Goal: Task Accomplishment & Management: Complete application form

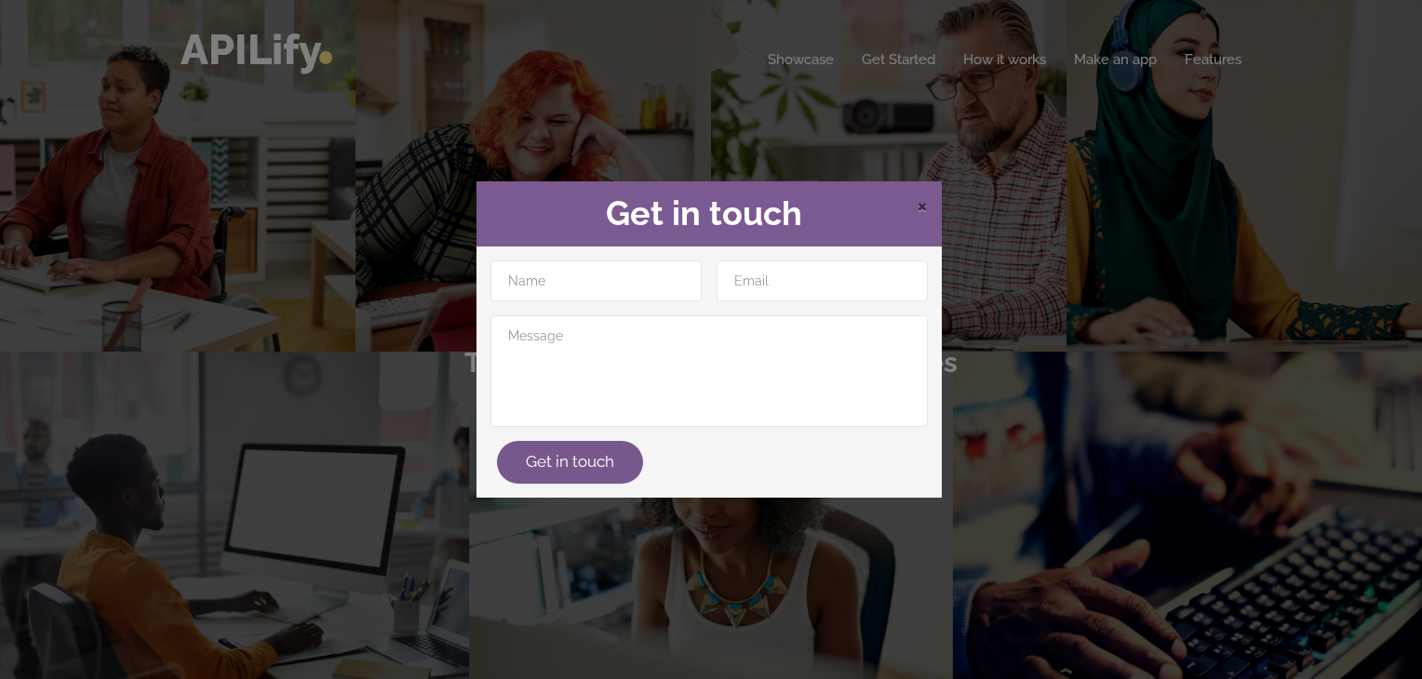
click at [923, 209] on span "×" at bounding box center [922, 205] width 11 height 28
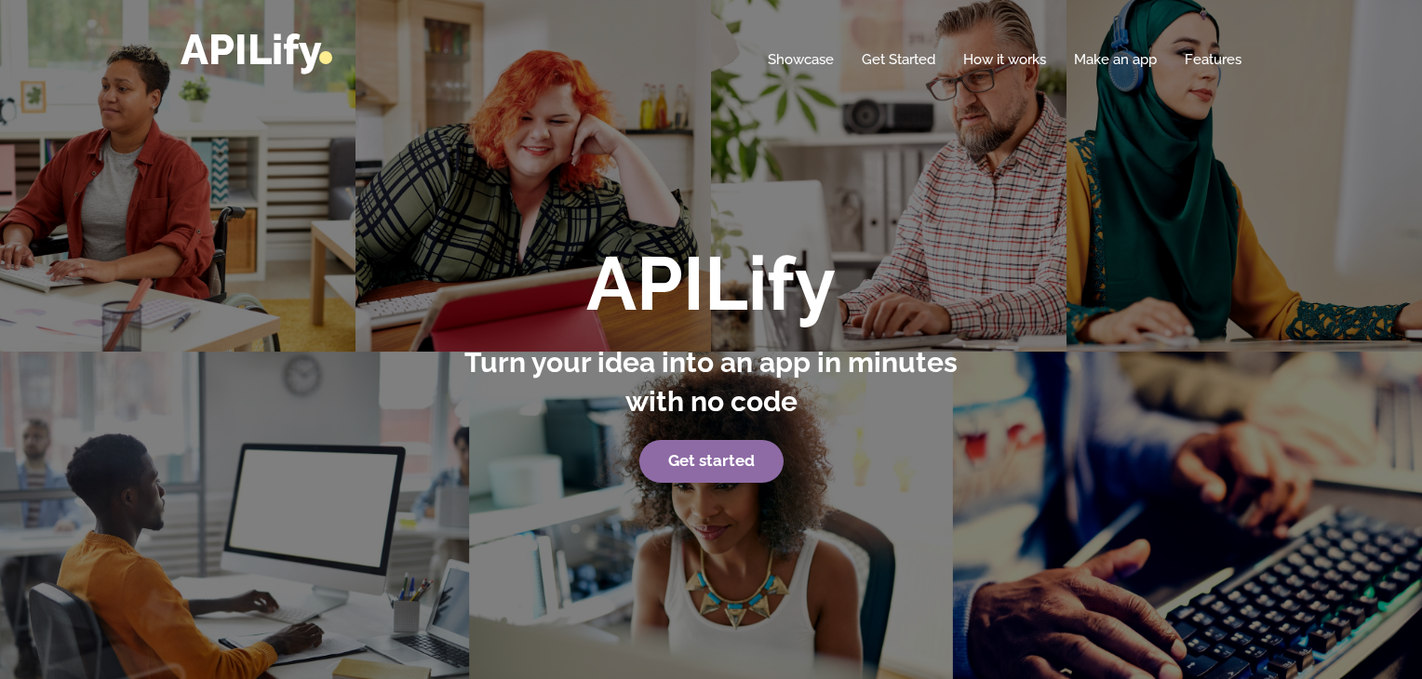
click at [655, 471] on link "Get started" at bounding box center [711, 461] width 144 height 43
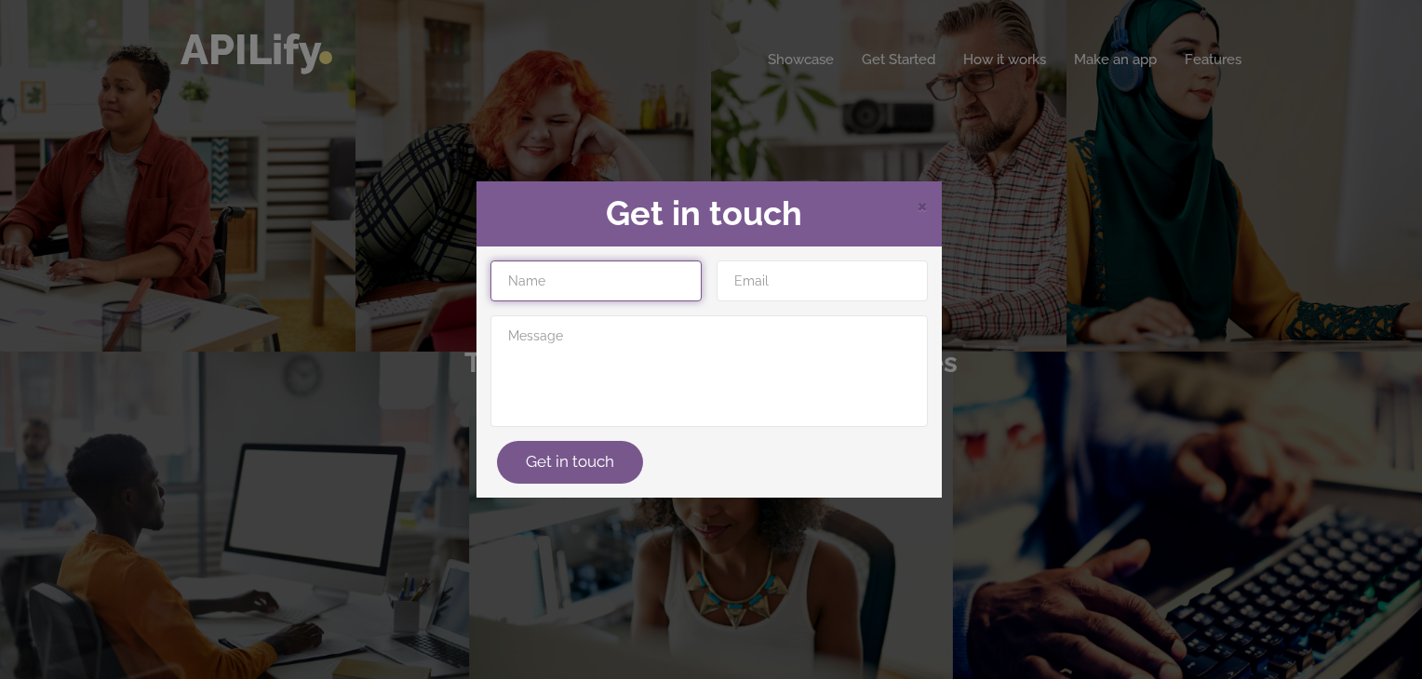
click at [627, 291] on input "text" at bounding box center [595, 281] width 211 height 41
type input "[PERSON_NAME]"
type input "[EMAIL_ADDRESS][DOMAIN_NAME]"
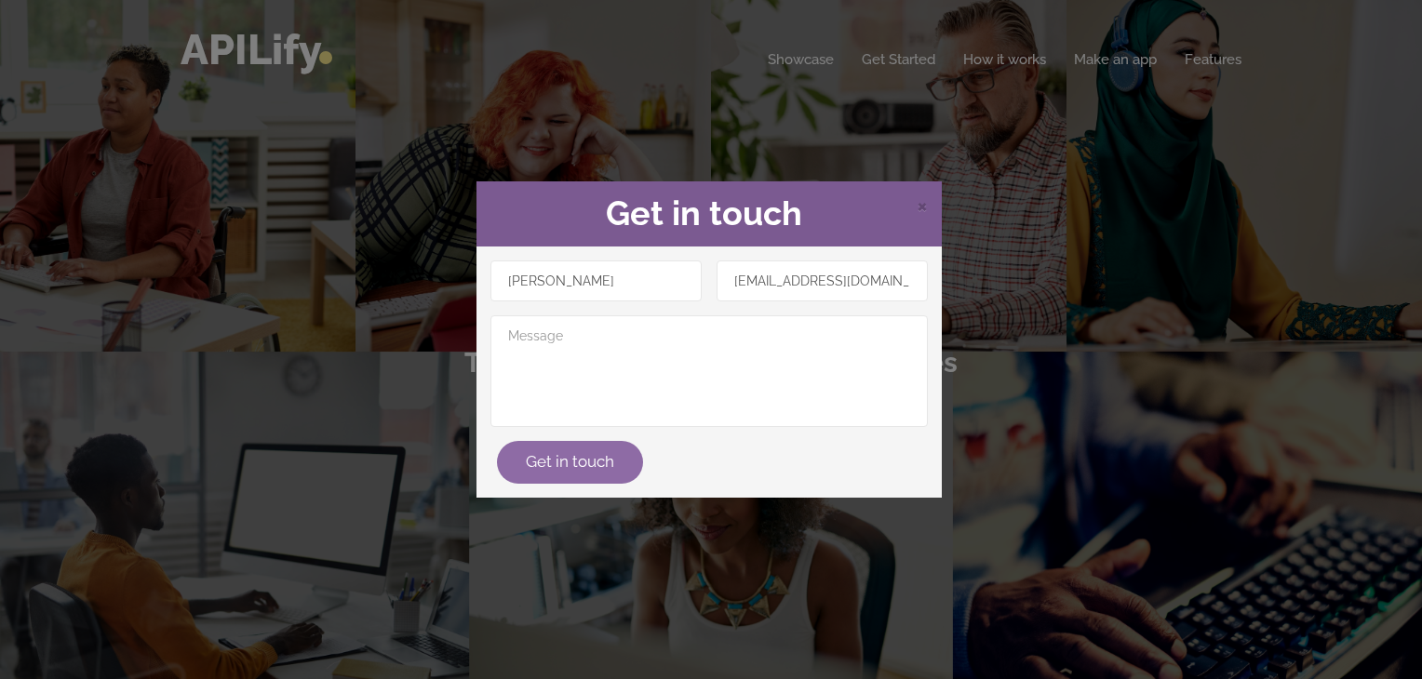
click at [577, 470] on button "Get in touch" at bounding box center [570, 462] width 146 height 43
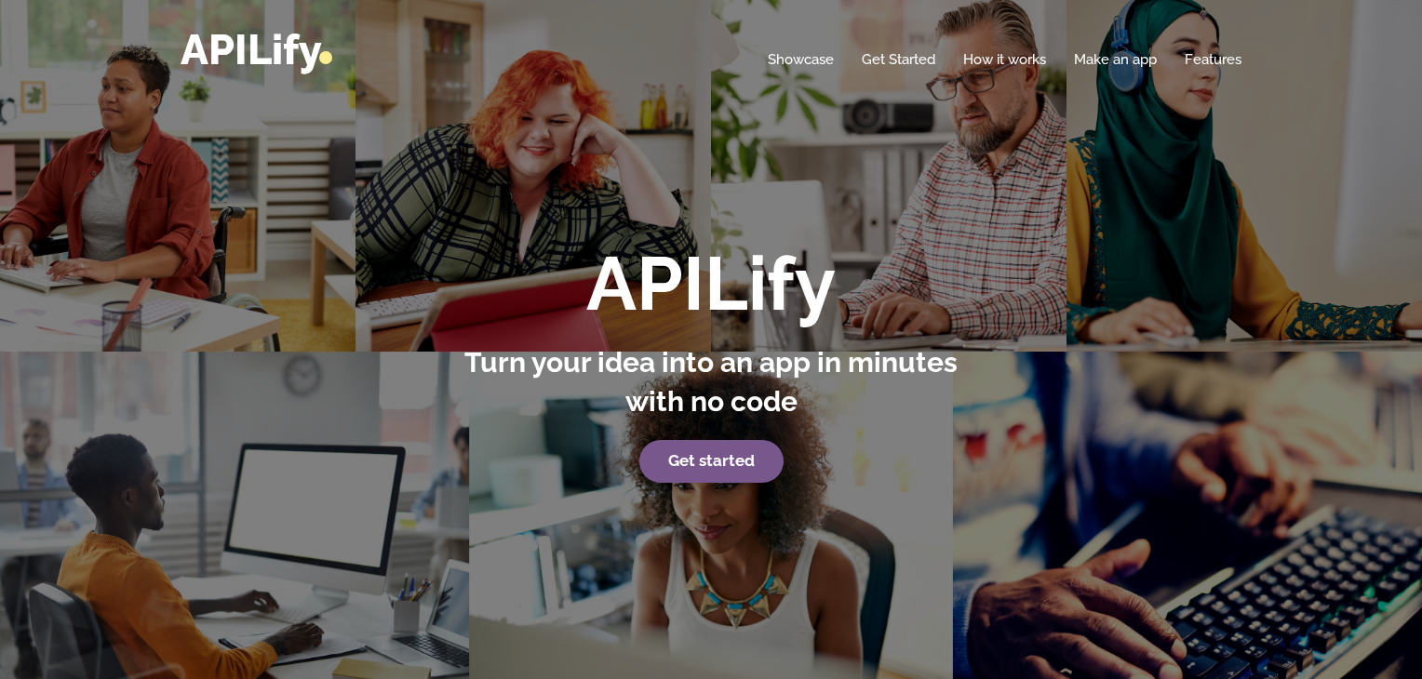
click at [875, 41] on div "Home Showcase Get Started How it works Make an app Features" at bounding box center [711, 50] width 1061 height 42
click at [879, 68] on div "Home Showcase Get Started How it works Make an app Features" at bounding box center [711, 50] width 1061 height 42
click at [1131, 47] on div "Home Showcase Get Started How it works Make an app Features" at bounding box center [711, 50] width 1061 height 42
click at [1126, 60] on link "Make an app" at bounding box center [1115, 59] width 83 height 19
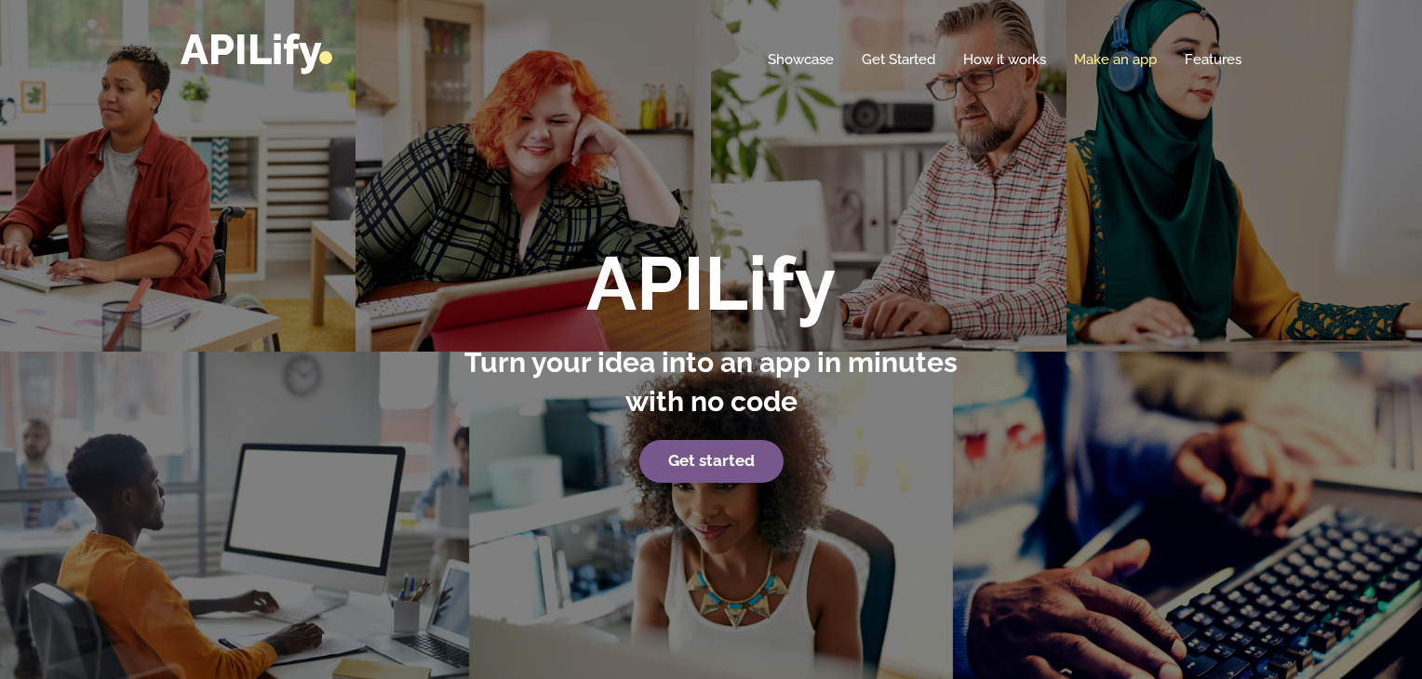
click at [1126, 60] on link "Make an app" at bounding box center [1115, 59] width 83 height 19
click at [1113, 61] on link "Make an app" at bounding box center [1115, 59] width 83 height 19
click at [1062, 59] on ul "Home Showcase Get Started How it works Make an app Features" at bounding box center [991, 59] width 502 height 19
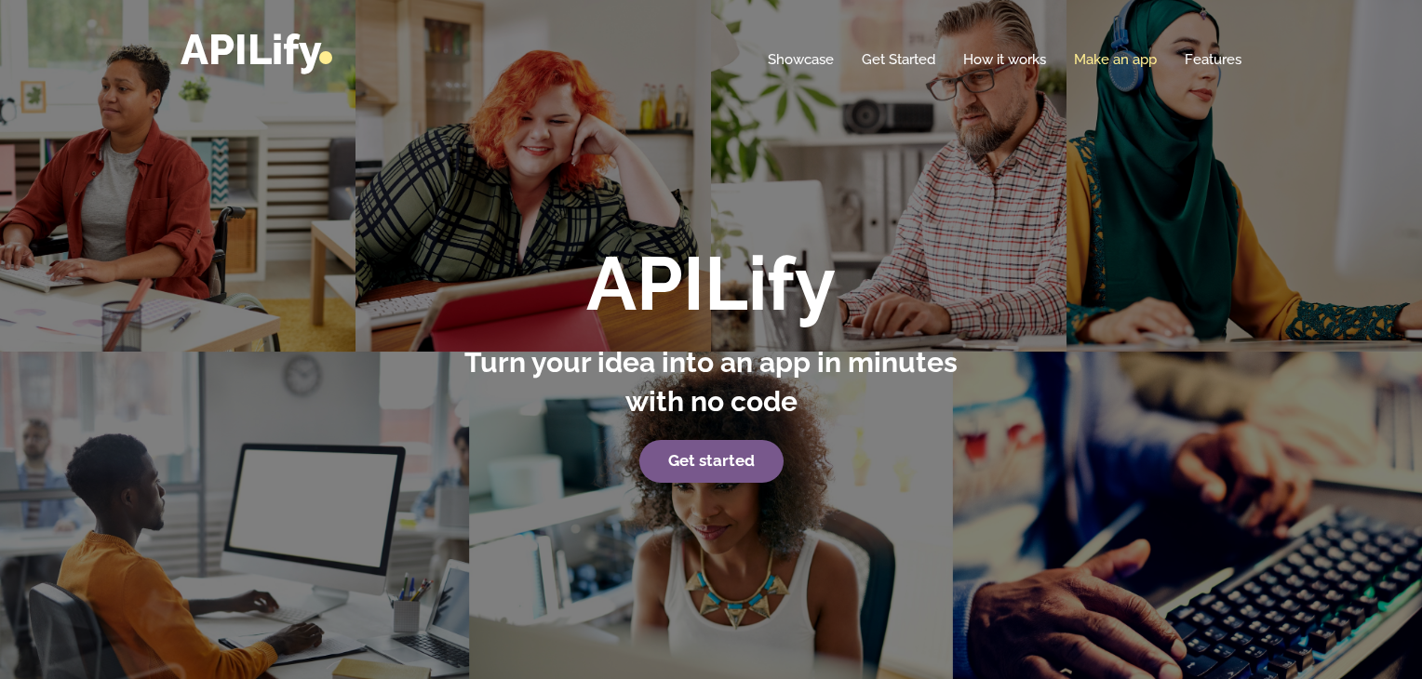
click at [1100, 57] on link "Make an app" at bounding box center [1115, 59] width 83 height 19
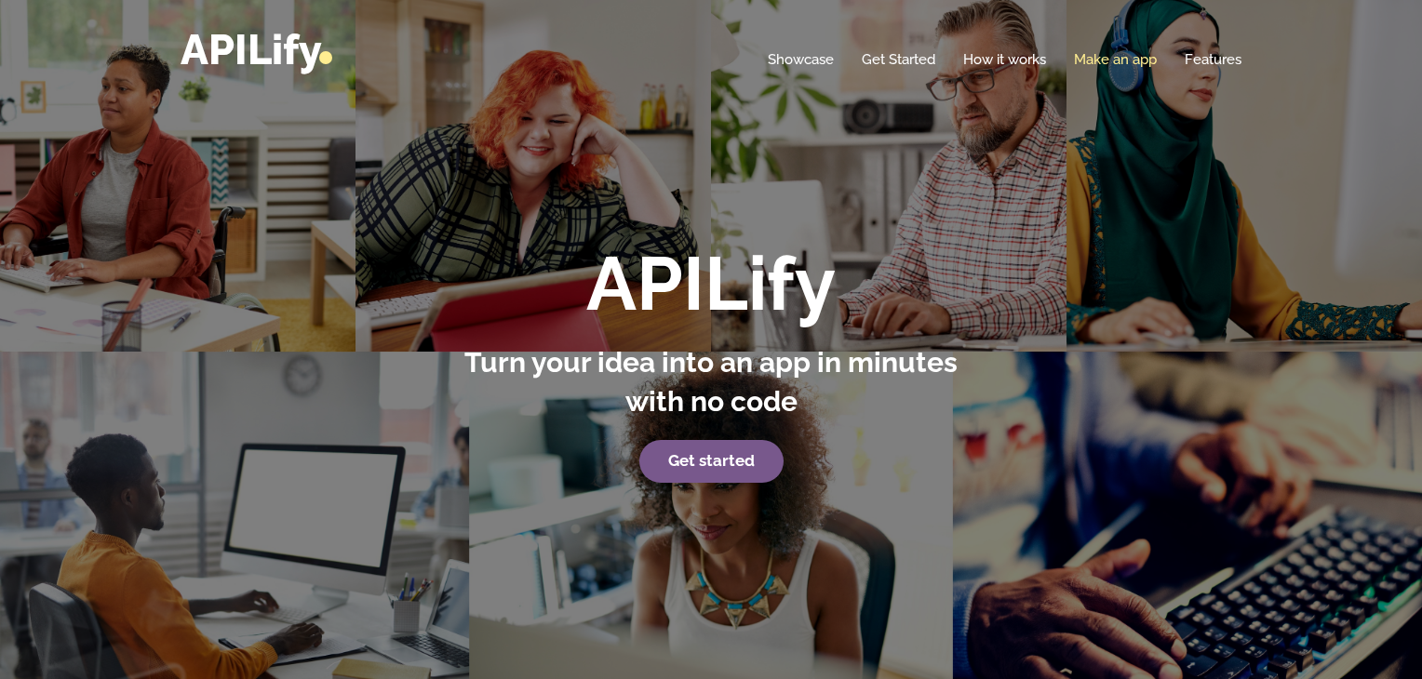
click at [1120, 50] on link "Make an app" at bounding box center [1115, 59] width 83 height 19
